Goal: Task Accomplishment & Management: Complete application form

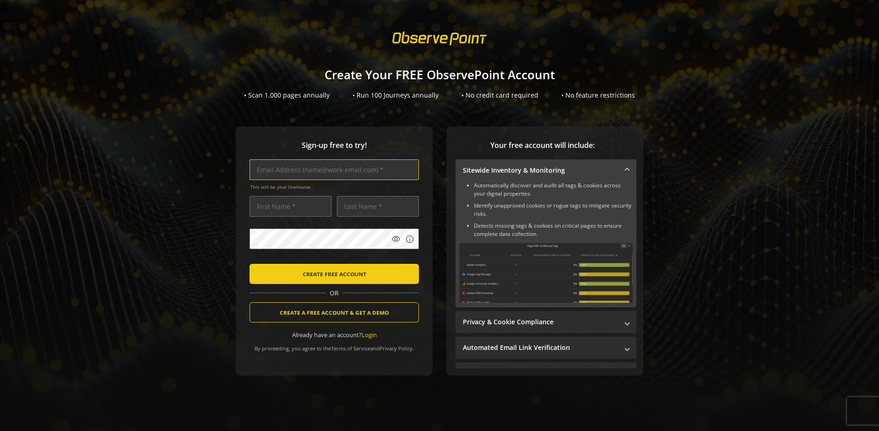
click at [332, 169] on input "text" at bounding box center [334, 169] width 169 height 21
type input "[EMAIL_ADDRESS][DOMAIN_NAME]"
click at [288, 206] on input "text" at bounding box center [291, 206] width 82 height 21
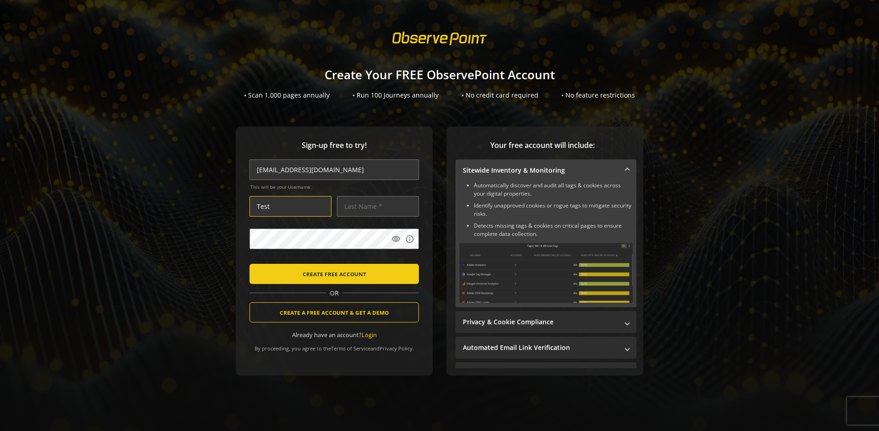
type input "Test"
click at [376, 206] on input "text" at bounding box center [378, 206] width 82 height 21
type input "Test"
click at [451, 259] on body "Loading... Create Your FREE ObservePoint Account • Scan 1,000 pages annually • …" at bounding box center [439, 215] width 879 height 431
click at [332, 273] on span "CREATE FREE ACCOUNT" at bounding box center [335, 274] width 64 height 16
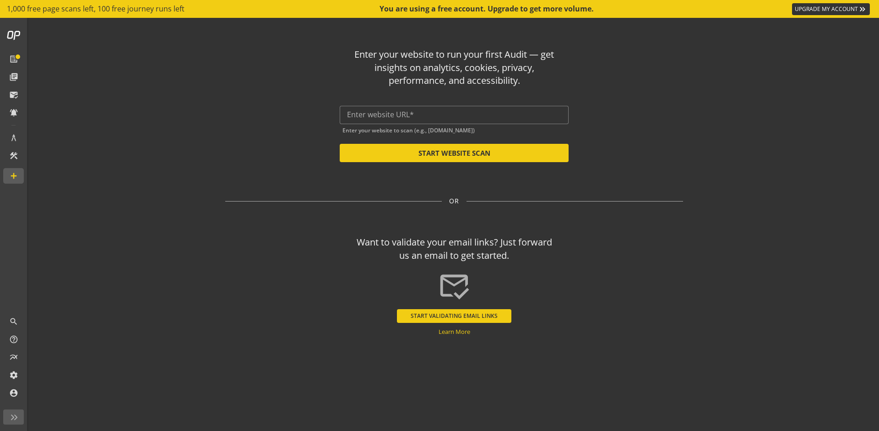
click at [454, 316] on button "START VALIDATING EMAIL LINKS" at bounding box center [454, 316] width 114 height 14
